Goal: Task Accomplishment & Management: Use online tool/utility

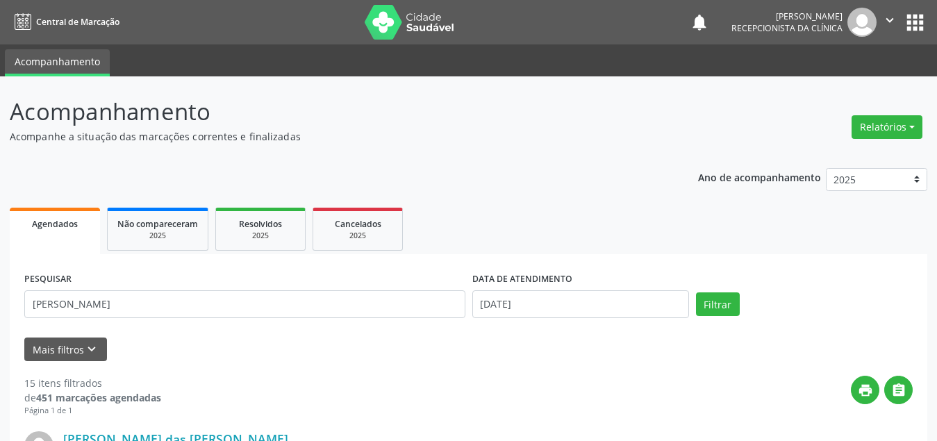
type input "[PERSON_NAME]"
click at [515, 300] on input "[DATE]" at bounding box center [581, 304] width 217 height 28
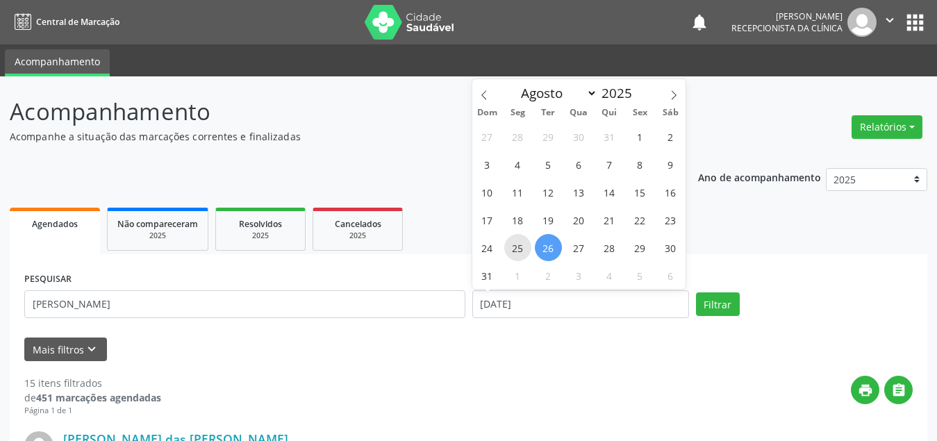
click at [527, 245] on span "25" at bounding box center [518, 247] width 27 height 27
type input "[DATE]"
click at [527, 245] on span "25" at bounding box center [518, 247] width 27 height 27
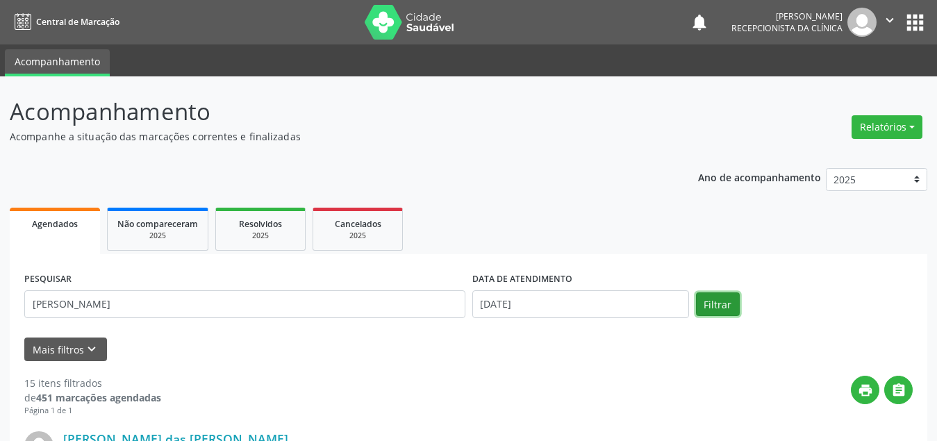
click at [705, 309] on button "Filtrar" at bounding box center [718, 305] width 44 height 24
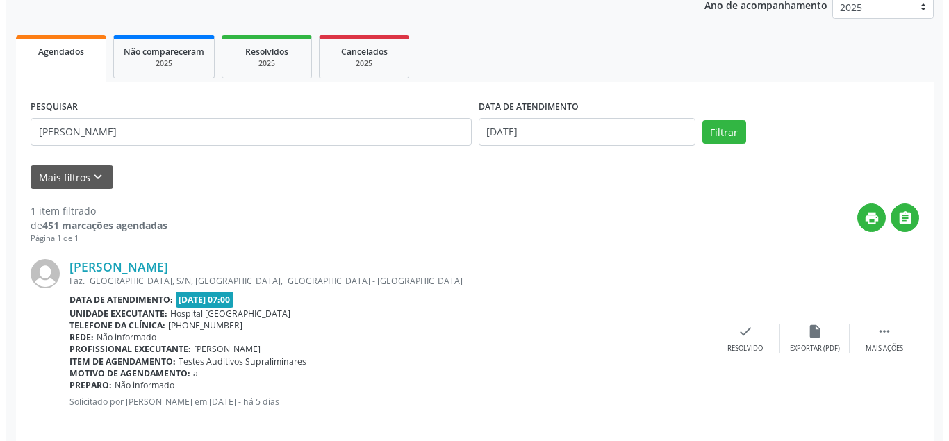
scroll to position [188, 0]
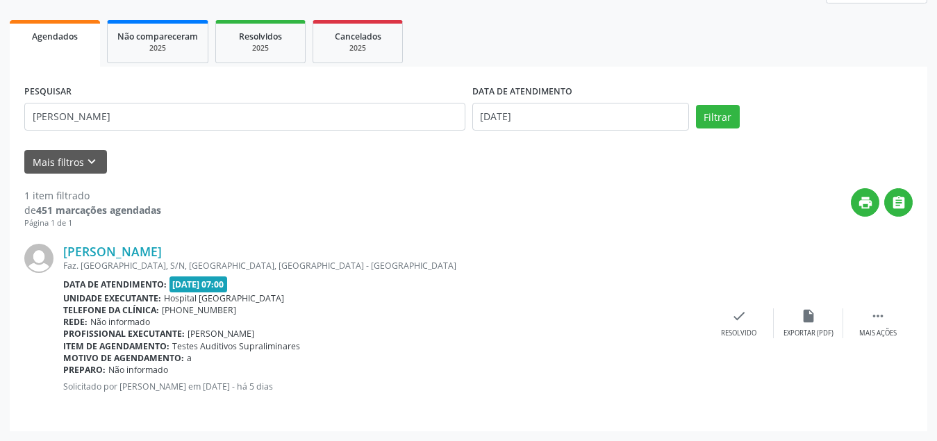
click at [757, 342] on div "[PERSON_NAME] Faz. [GEOGRAPHIC_DATA], S/N, [GEOGRAPHIC_DATA], [GEOGRAPHIC_DATA]…" at bounding box center [468, 323] width 889 height 188
click at [748, 316] on div "check Resolvido" at bounding box center [739, 324] width 69 height 30
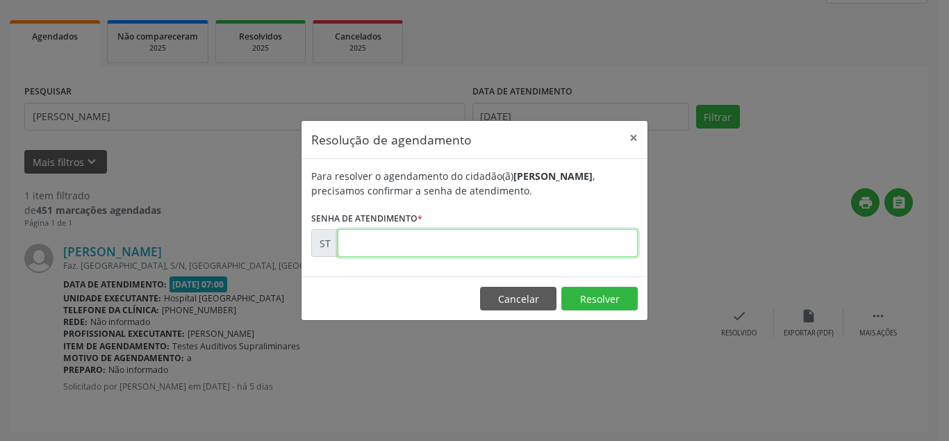
click at [483, 244] on input "text" at bounding box center [488, 243] width 300 height 28
type input "00016886"
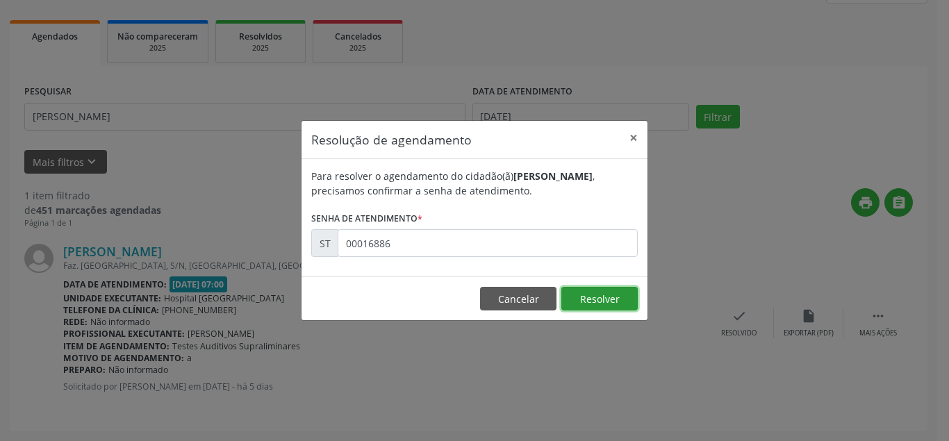
click at [624, 299] on button "Resolver" at bounding box center [600, 299] width 76 height 24
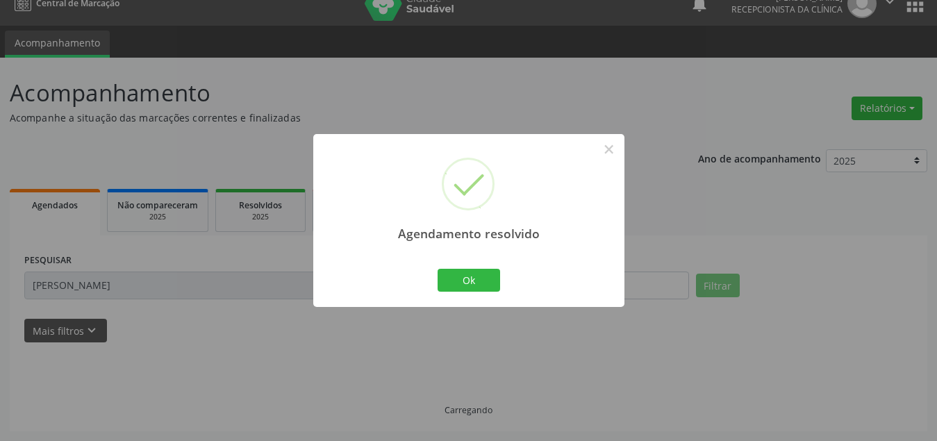
scroll to position [33, 0]
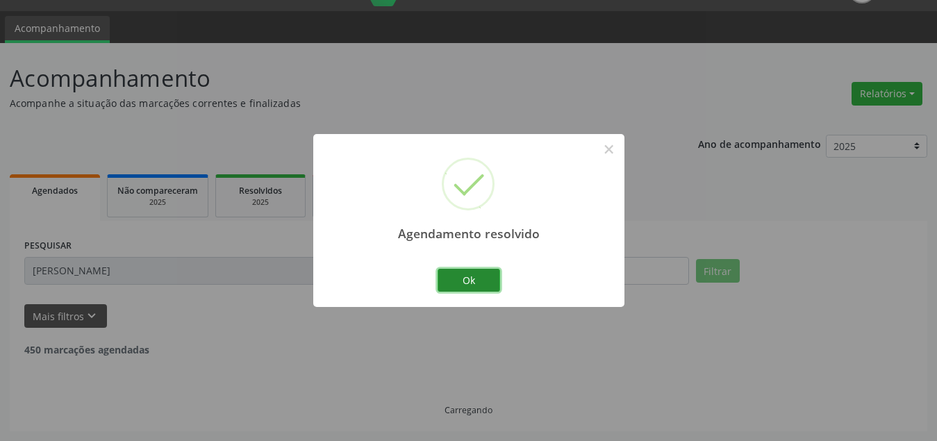
click at [499, 279] on button "Ok" at bounding box center [469, 281] width 63 height 24
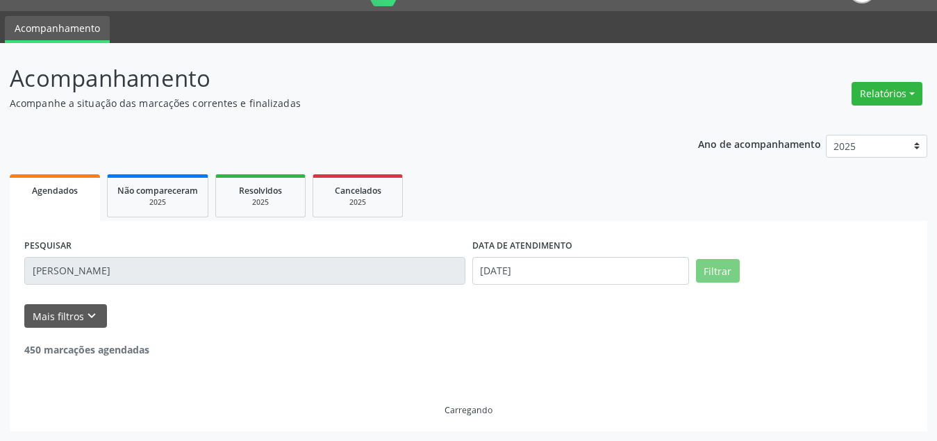
scroll to position [0, 0]
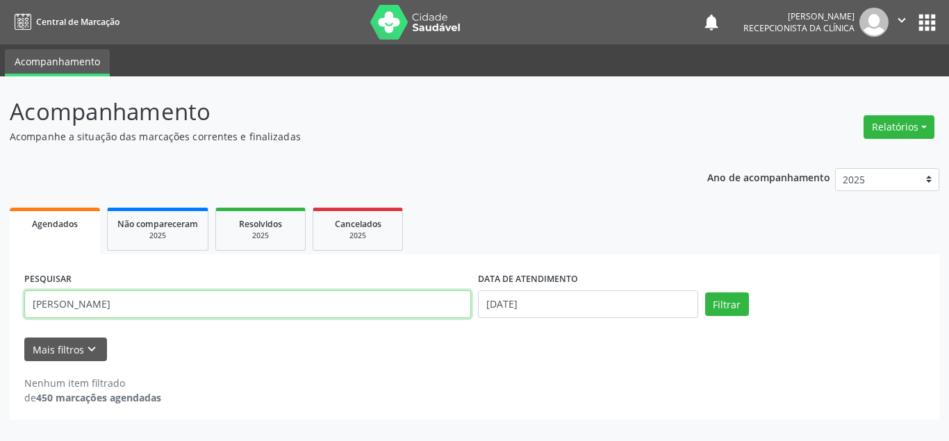
drag, startPoint x: 170, startPoint y: 308, endPoint x: 24, endPoint y: 296, distance: 146.4
click at [24, 296] on div "PESQUISAR [PERSON_NAME]" at bounding box center [248, 298] width 454 height 59
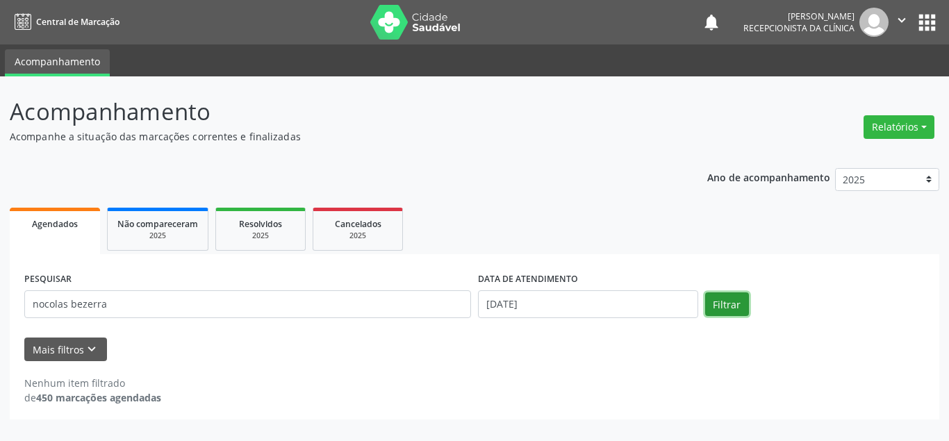
click at [721, 309] on button "Filtrar" at bounding box center [727, 305] width 44 height 24
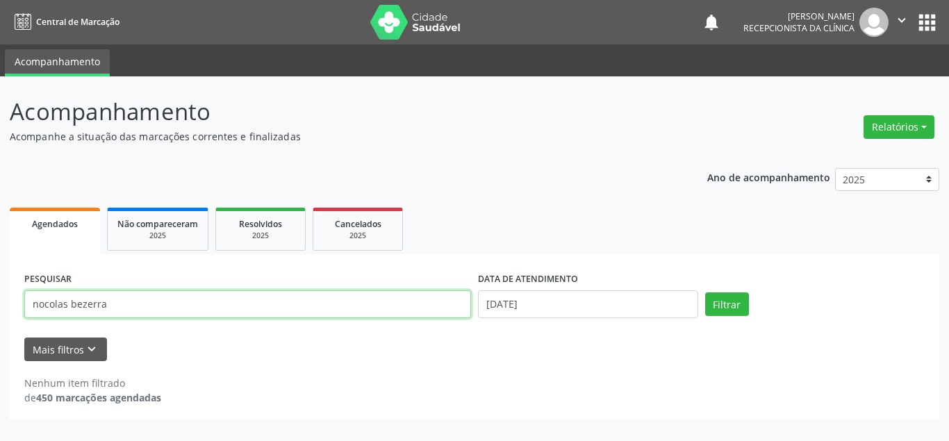
click at [46, 308] on input "nocolas bezerra" at bounding box center [247, 304] width 447 height 28
type input "[PERSON_NAME]"
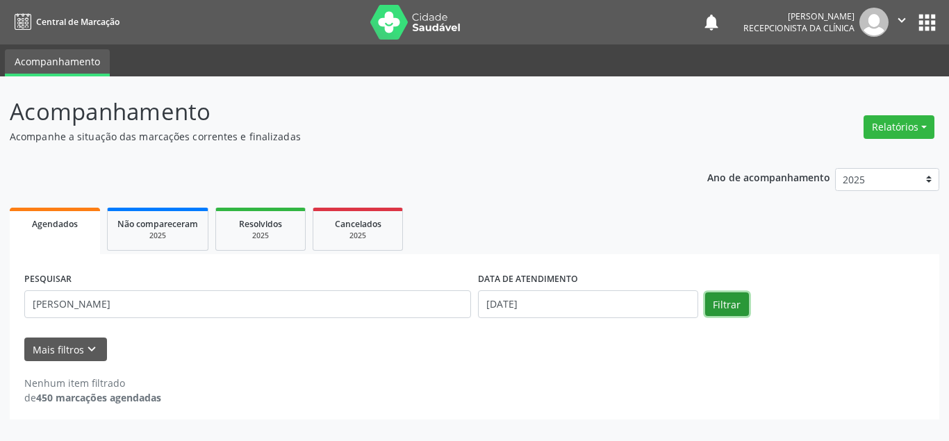
click at [718, 302] on button "Filtrar" at bounding box center [727, 305] width 44 height 24
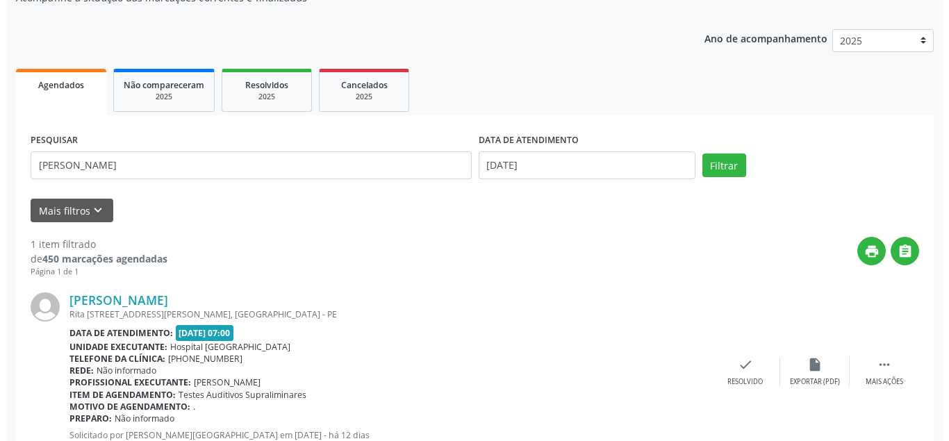
scroll to position [188, 0]
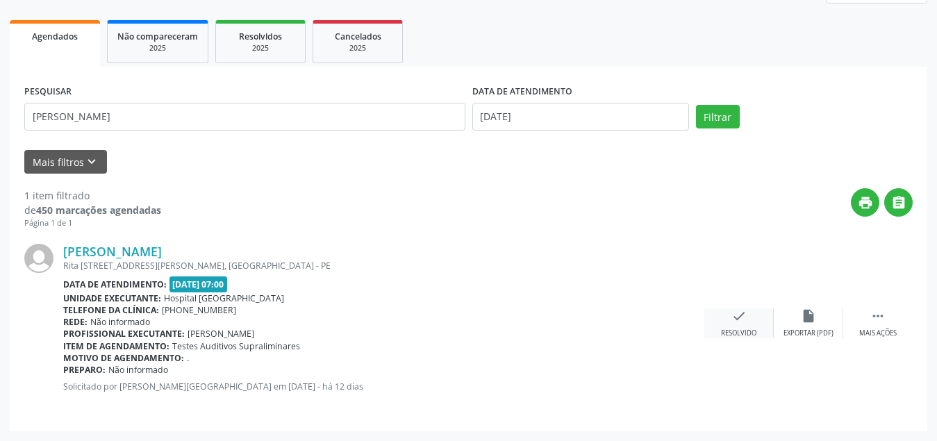
click at [744, 331] on div "Resolvido" at bounding box center [738, 334] width 35 height 10
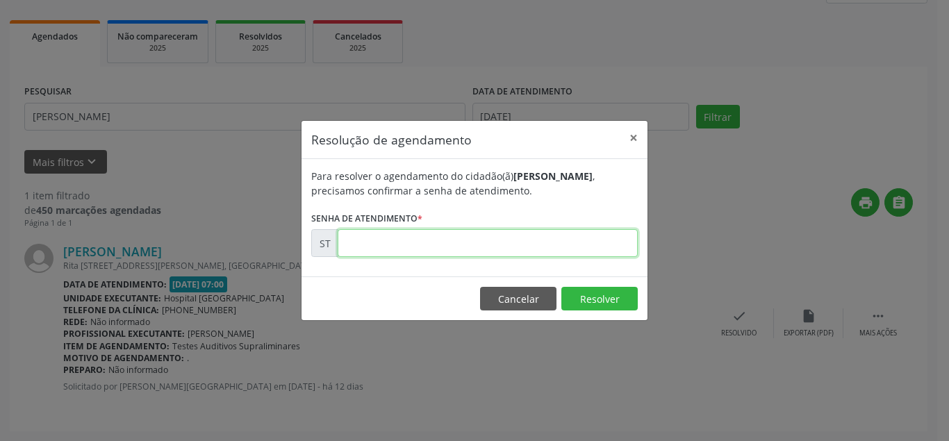
click at [503, 239] on input "text" at bounding box center [488, 243] width 300 height 28
type input "00016246"
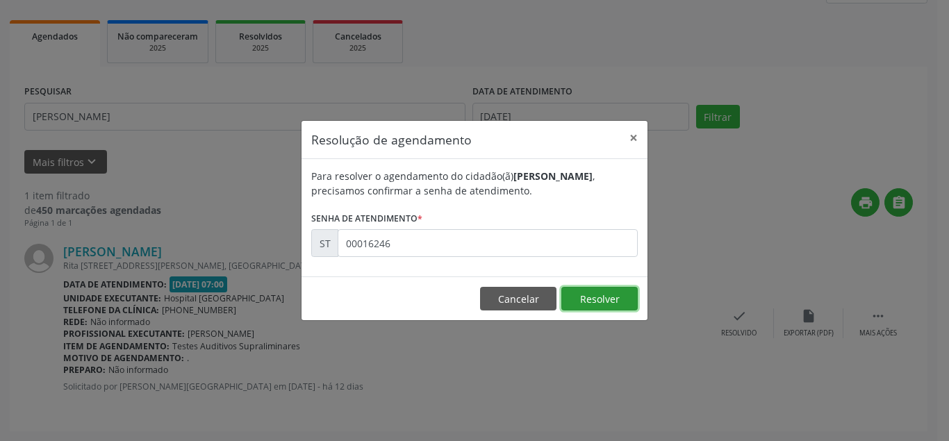
click at [604, 308] on button "Resolver" at bounding box center [600, 299] width 76 height 24
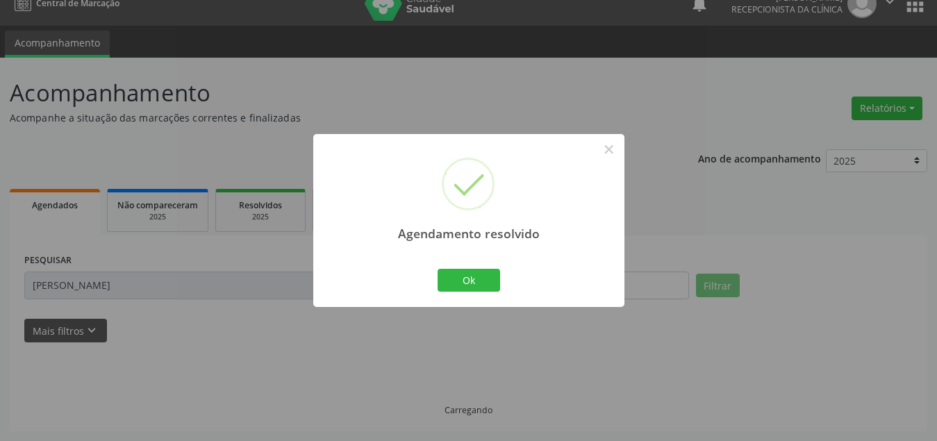
scroll to position [33, 0]
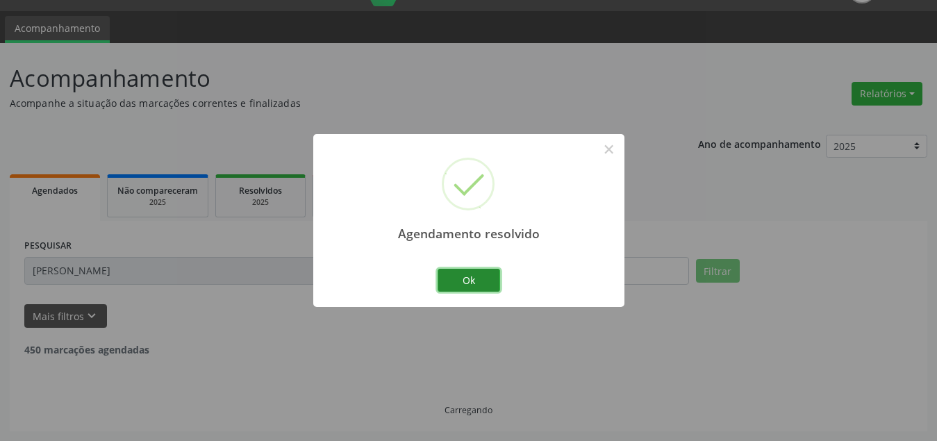
click at [478, 272] on button "Ok" at bounding box center [469, 281] width 63 height 24
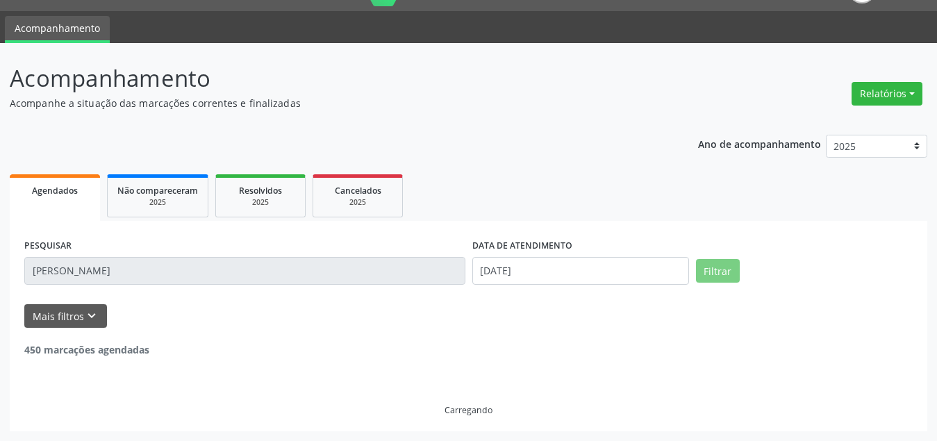
scroll to position [0, 0]
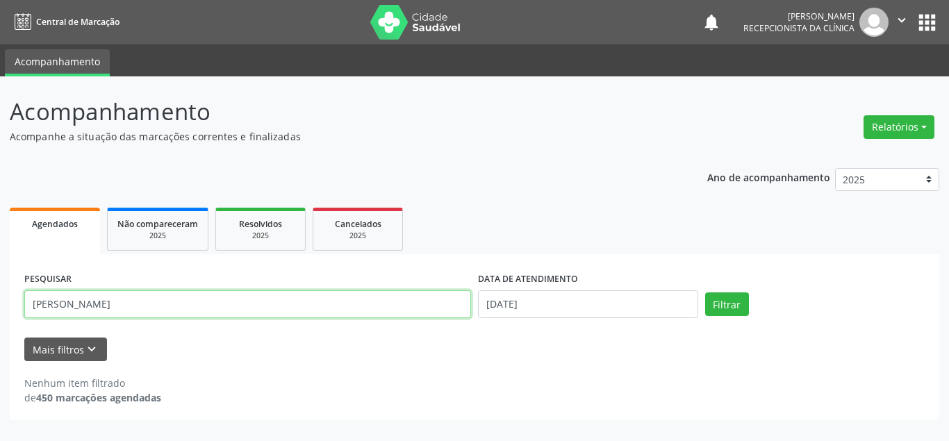
click at [149, 302] on input "[PERSON_NAME]" at bounding box center [247, 304] width 447 height 28
type input "n"
type input "[PERSON_NAME]"
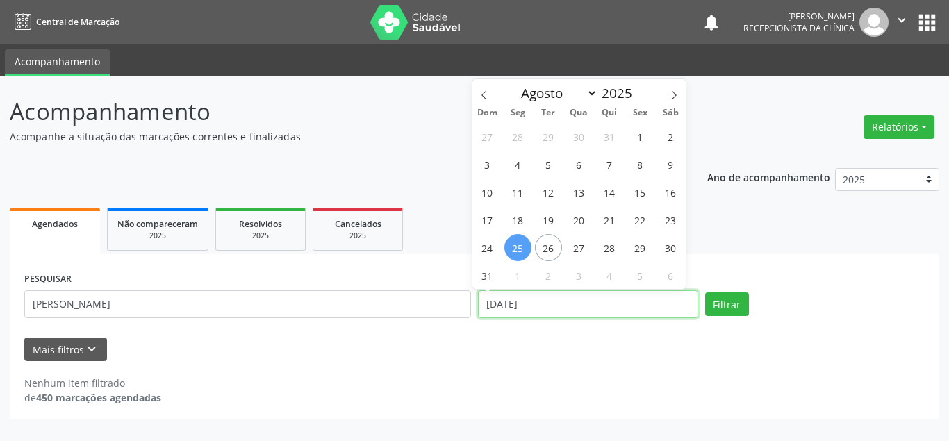
click at [493, 306] on input "[DATE]" at bounding box center [588, 304] width 220 height 28
click at [518, 248] on span "25" at bounding box center [518, 247] width 27 height 27
type input "[DATE]"
click at [518, 248] on span "25" at bounding box center [518, 247] width 27 height 27
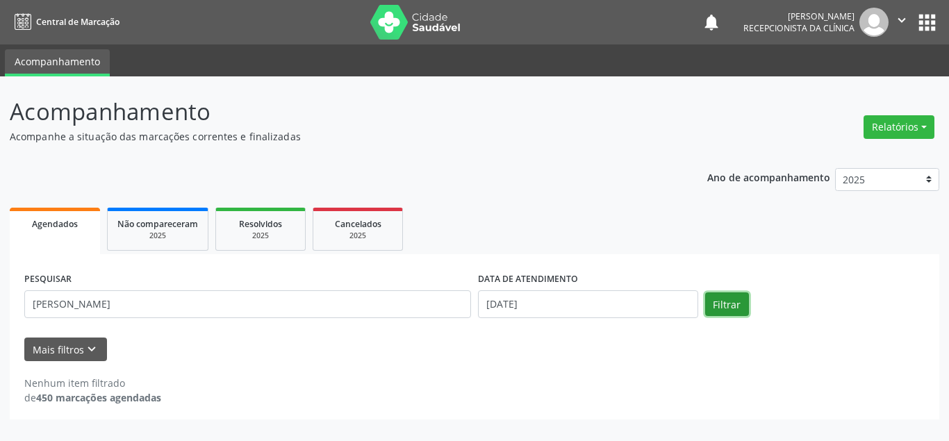
click at [711, 304] on button "Filtrar" at bounding box center [727, 305] width 44 height 24
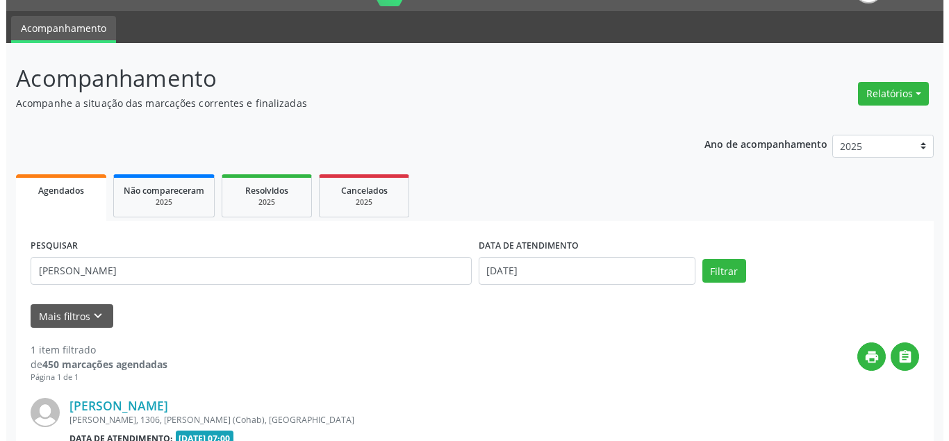
scroll to position [188, 0]
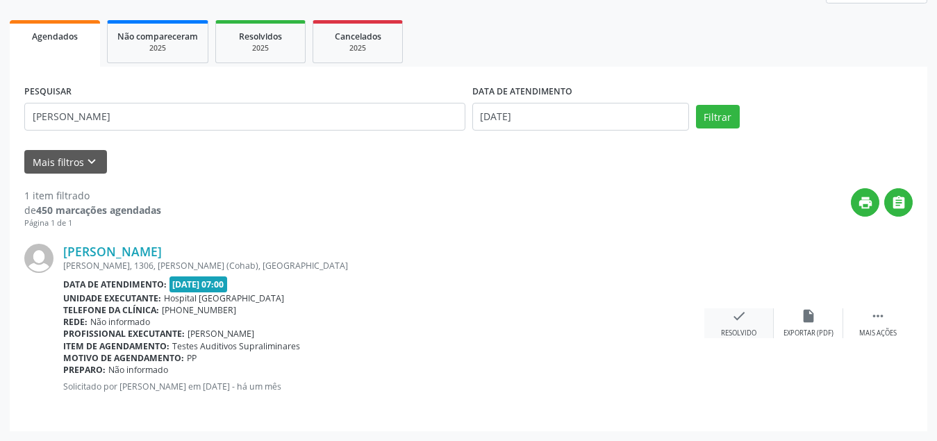
click at [737, 330] on div "Resolvido" at bounding box center [738, 334] width 35 height 10
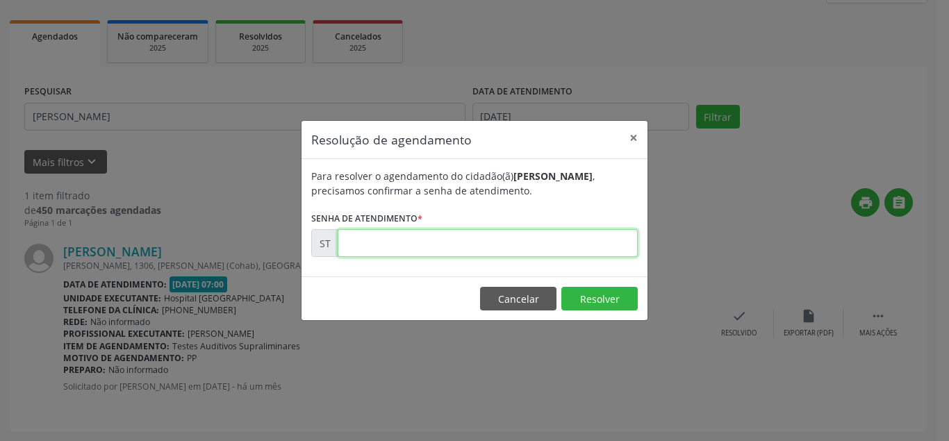
click at [543, 239] on input "text" at bounding box center [488, 243] width 300 height 28
type input "00012451"
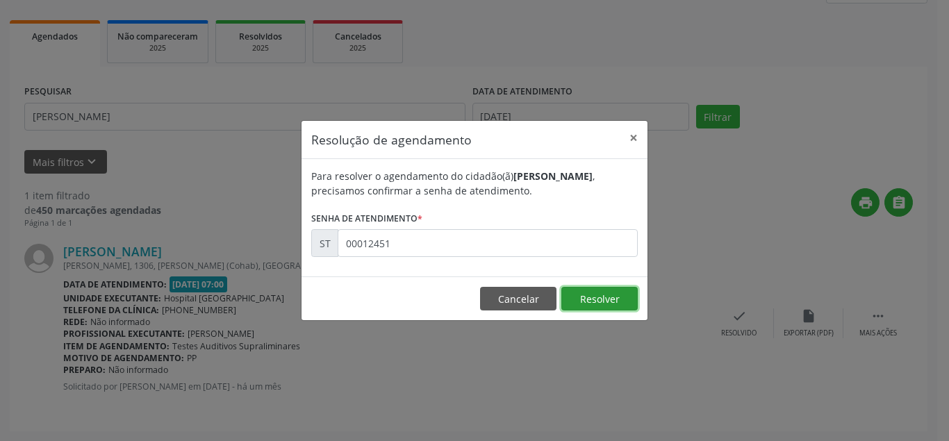
click at [597, 297] on button "Resolver" at bounding box center [600, 299] width 76 height 24
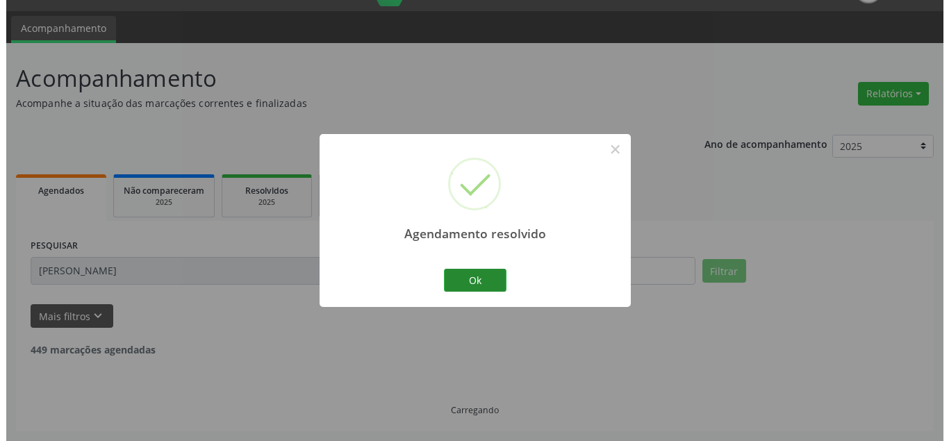
scroll to position [0, 0]
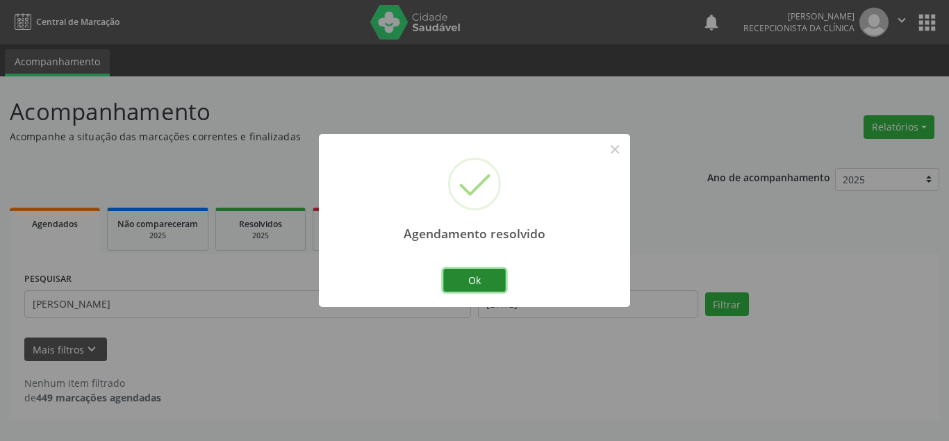
click at [481, 281] on button "Ok" at bounding box center [474, 281] width 63 height 24
